Goal: Information Seeking & Learning: Learn about a topic

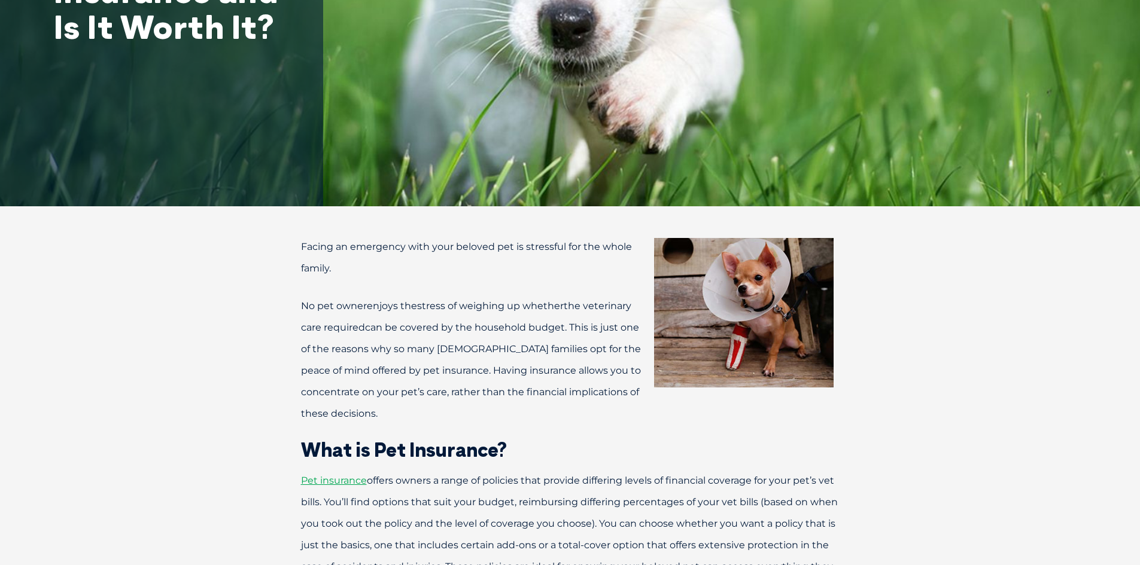
scroll to position [419, 0]
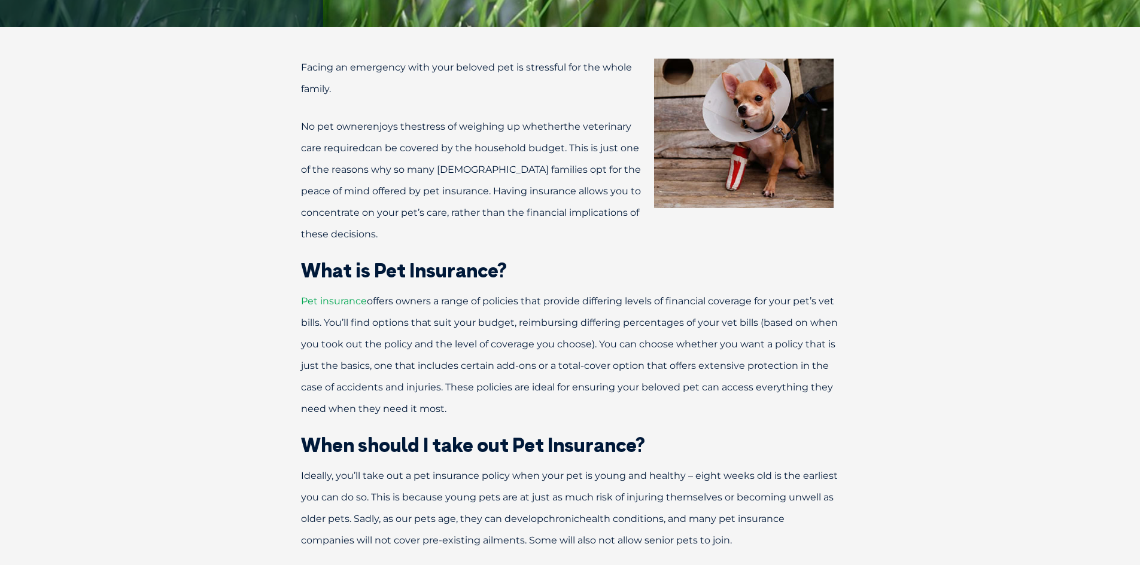
click at [321, 303] on span "Pet insurance" at bounding box center [334, 301] width 66 height 11
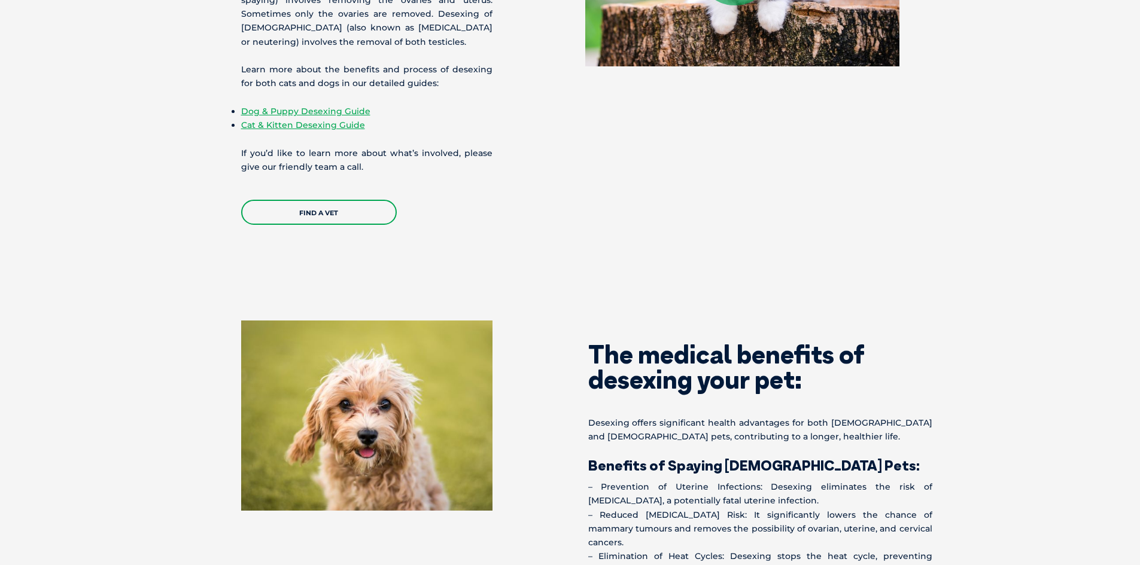
scroll to position [1197, 0]
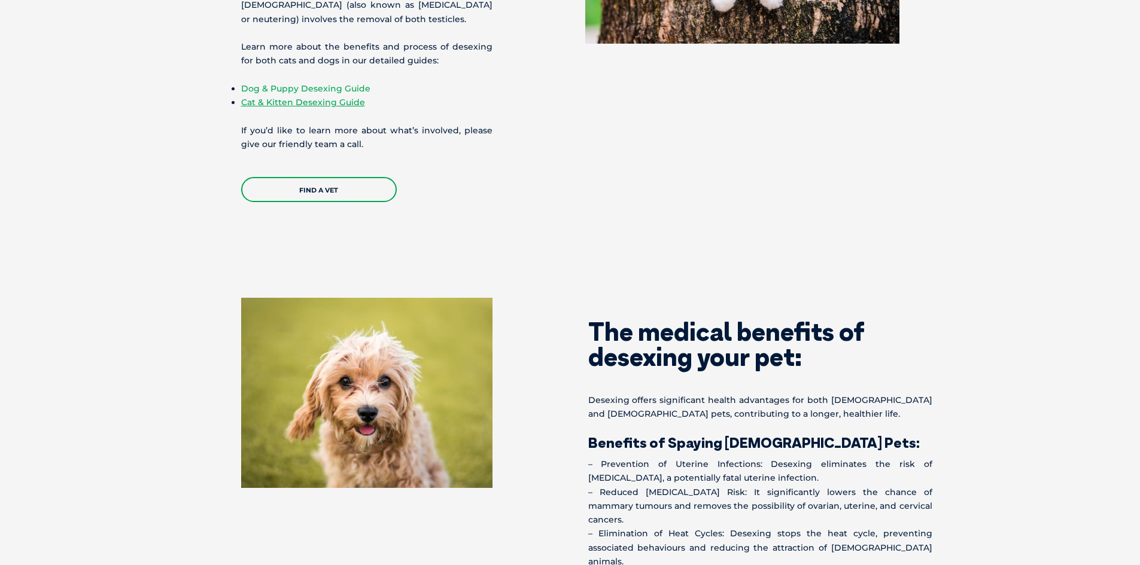
click at [308, 88] on link "Dog & Puppy Desexing Guide" at bounding box center [305, 88] width 129 height 11
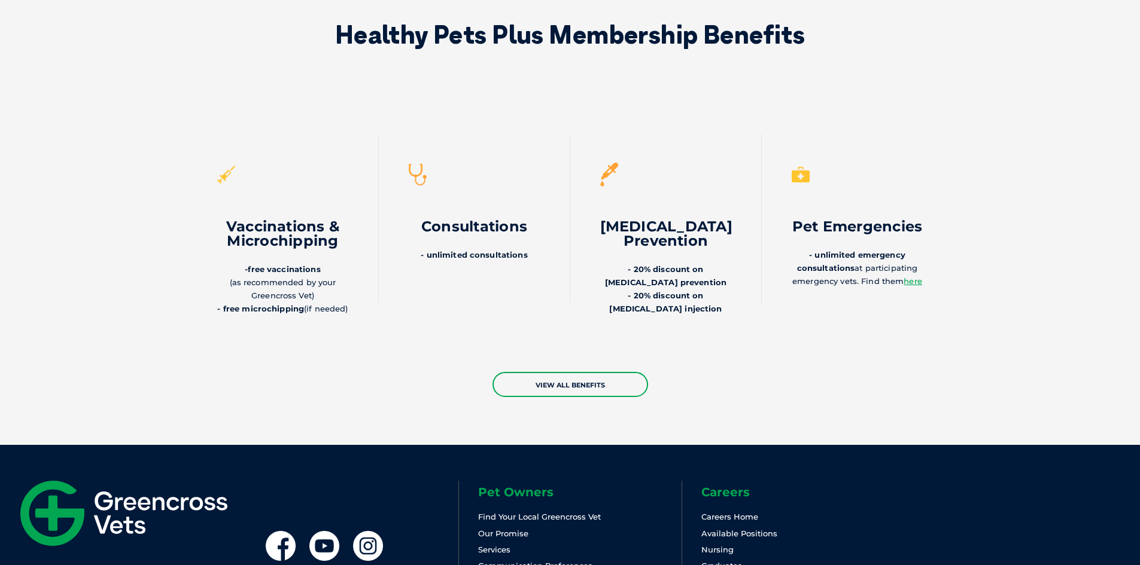
scroll to position [3363, 0]
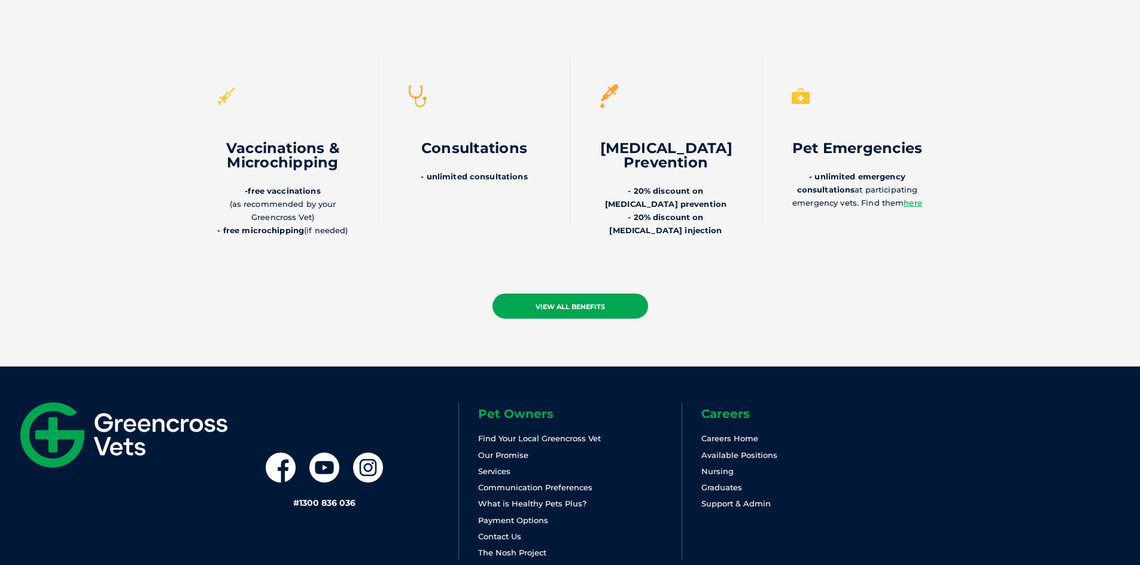
click at [507, 294] on link "view all benefits" at bounding box center [570, 306] width 156 height 25
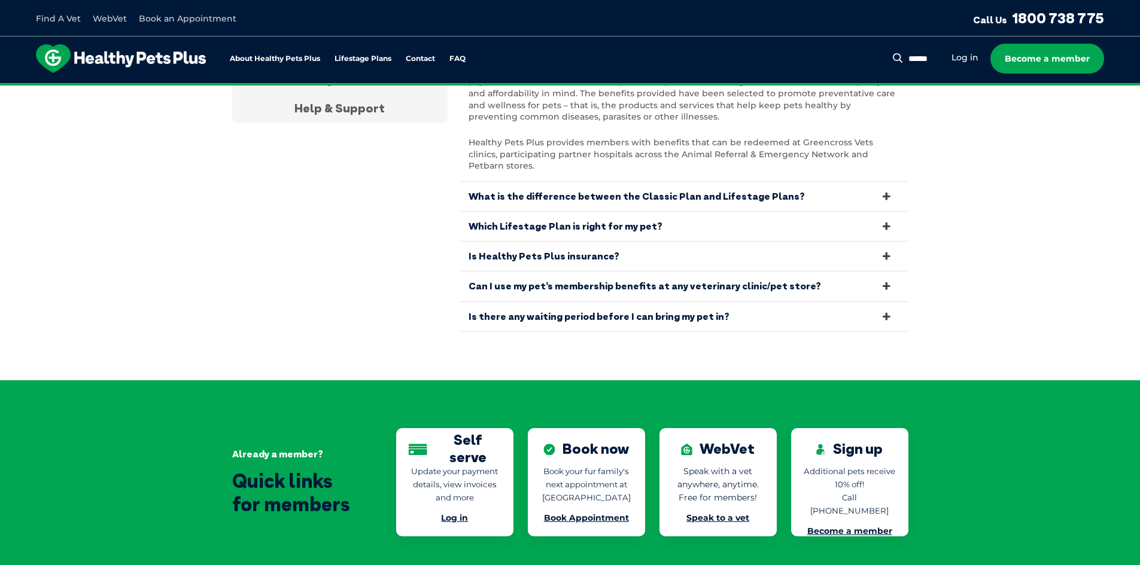
scroll to position [2944, 0]
